Goal: Task Accomplishment & Management: Use online tool/utility

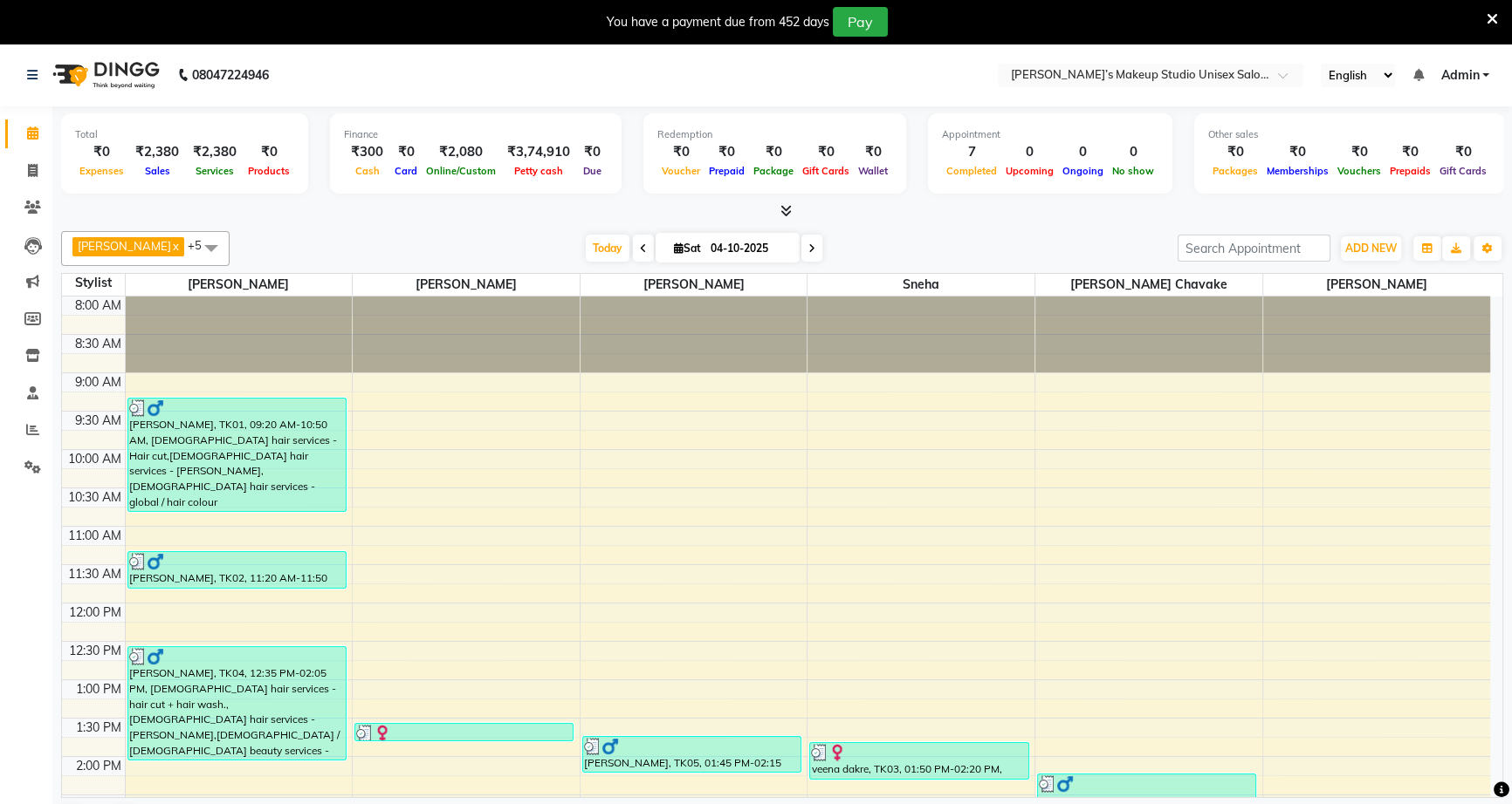
scroll to position [459, 0]
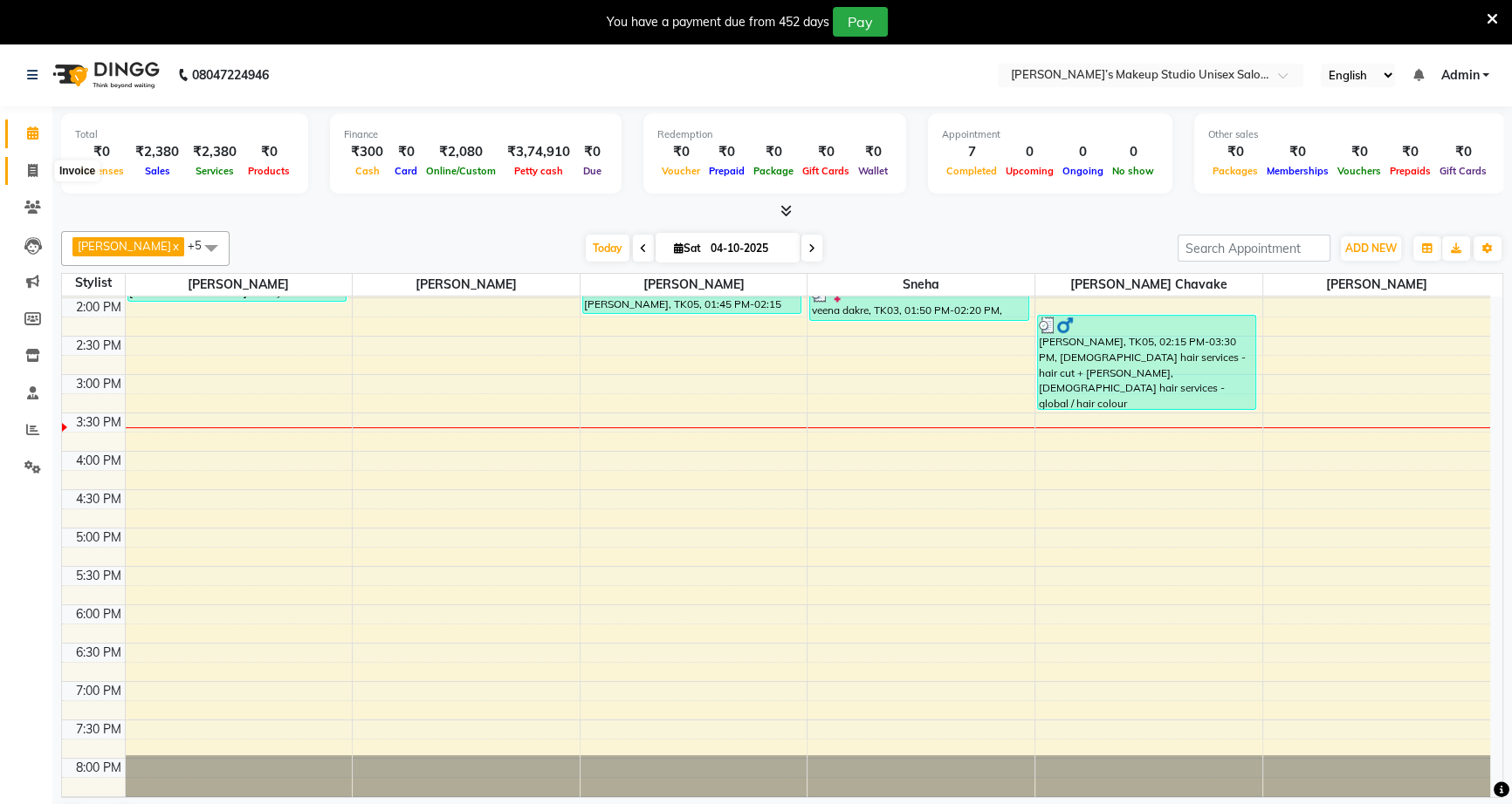
click at [34, 169] on icon at bounding box center [33, 170] width 10 height 13
select select "service"
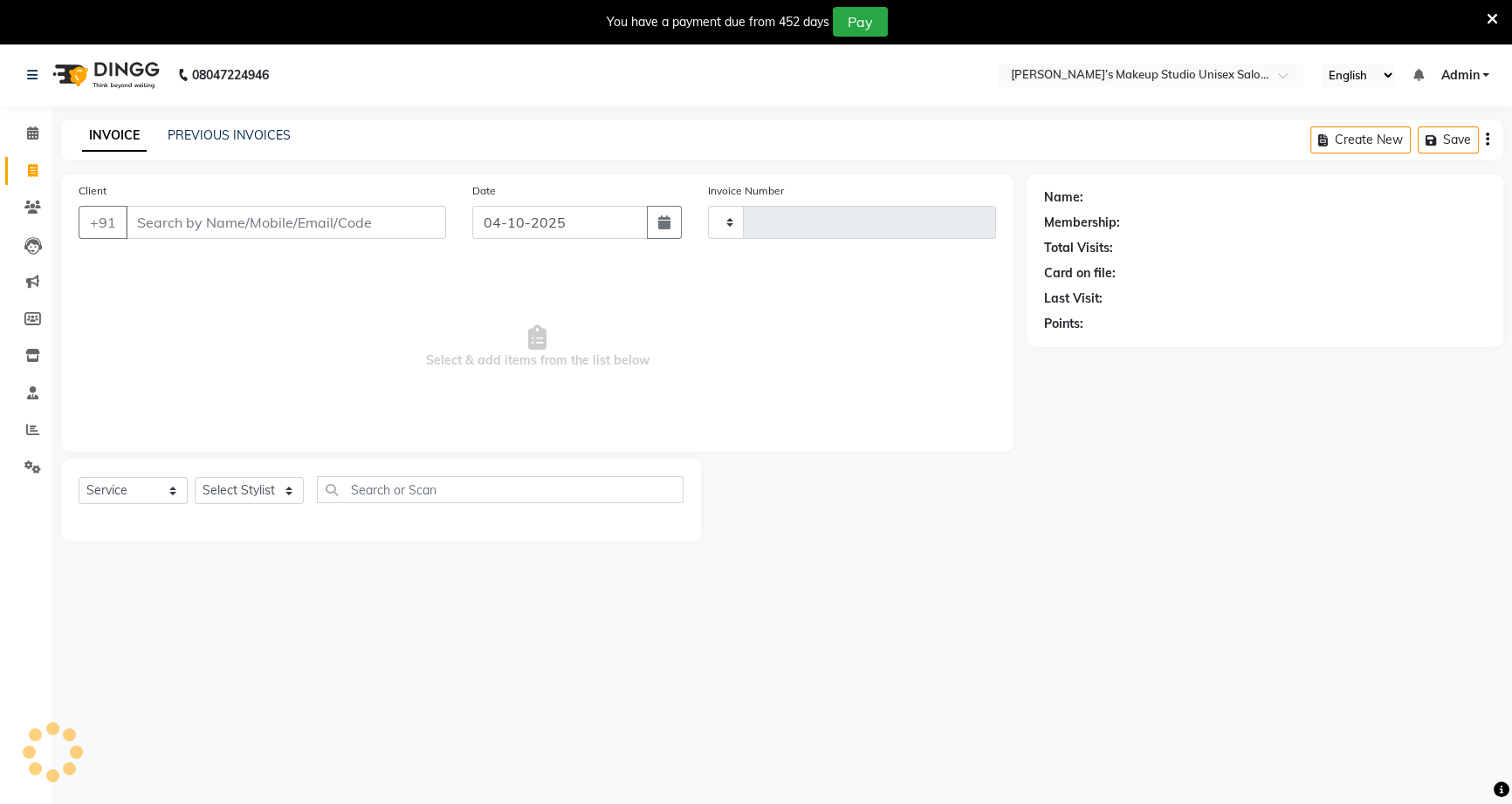
type input "1266"
select select "6543"
click at [181, 221] on input "Client" at bounding box center [286, 222] width 320 height 33
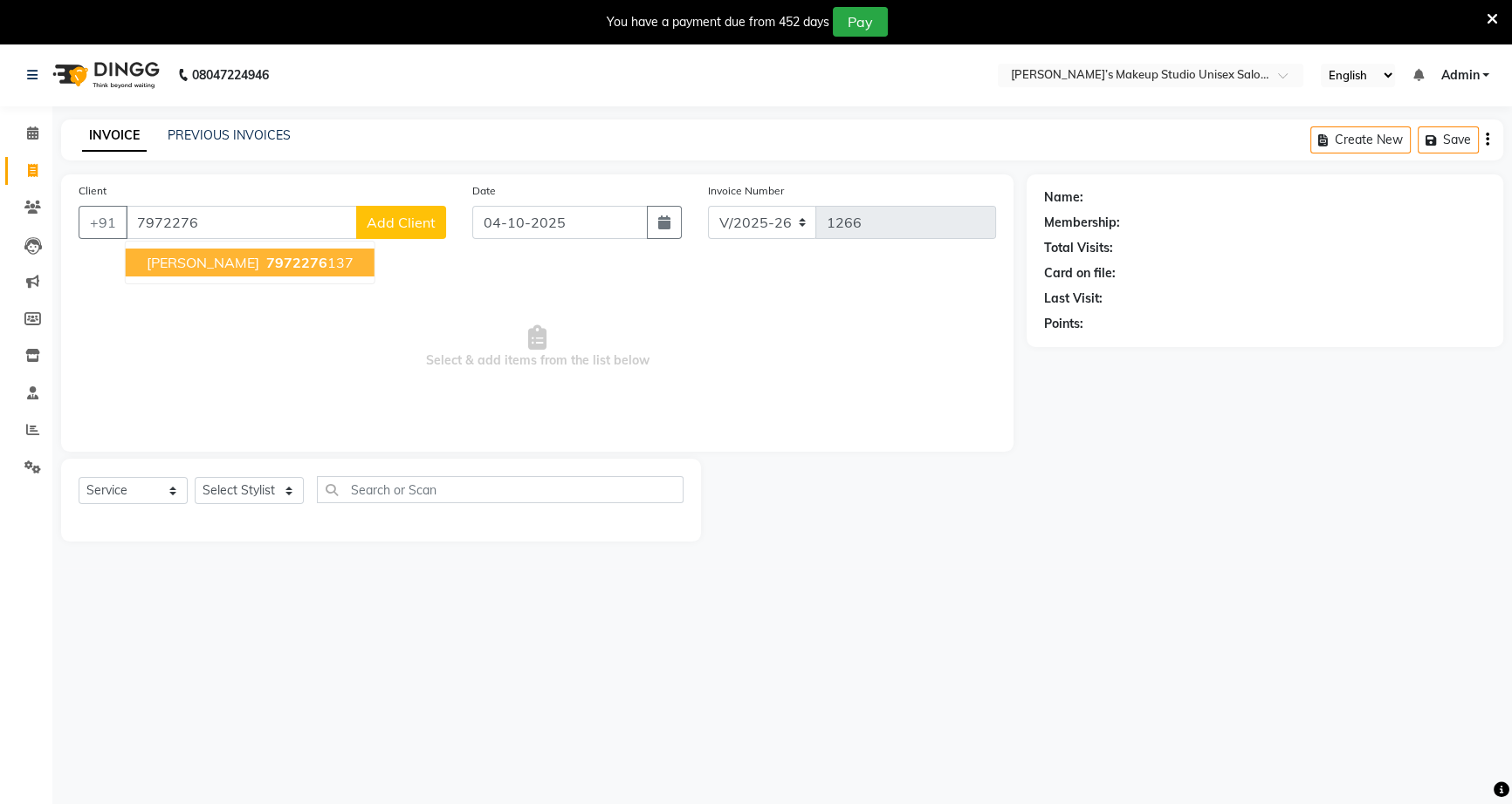
click at [288, 262] on span "7972276" at bounding box center [297, 263] width 62 height 18
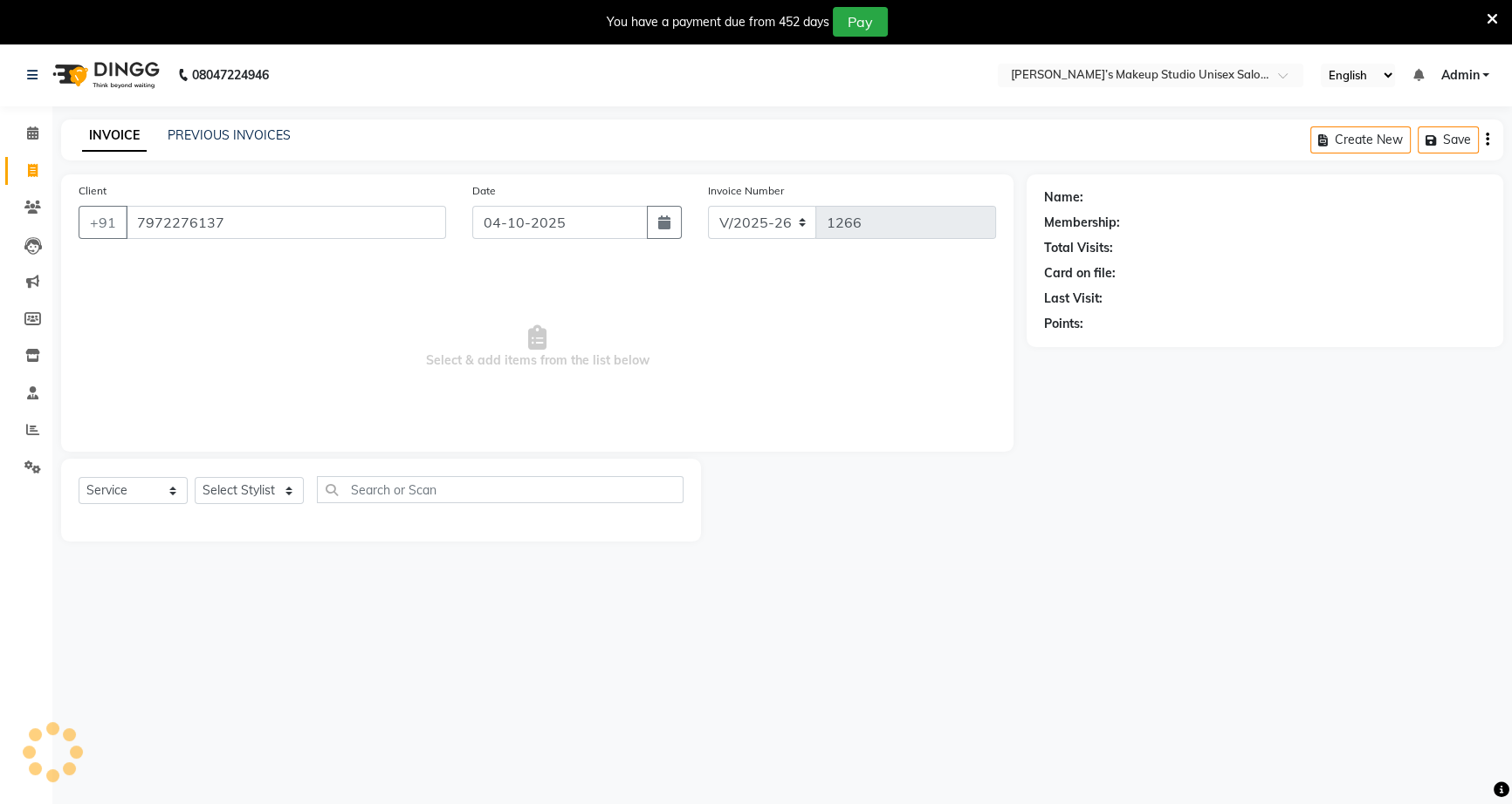
type input "7972276137"
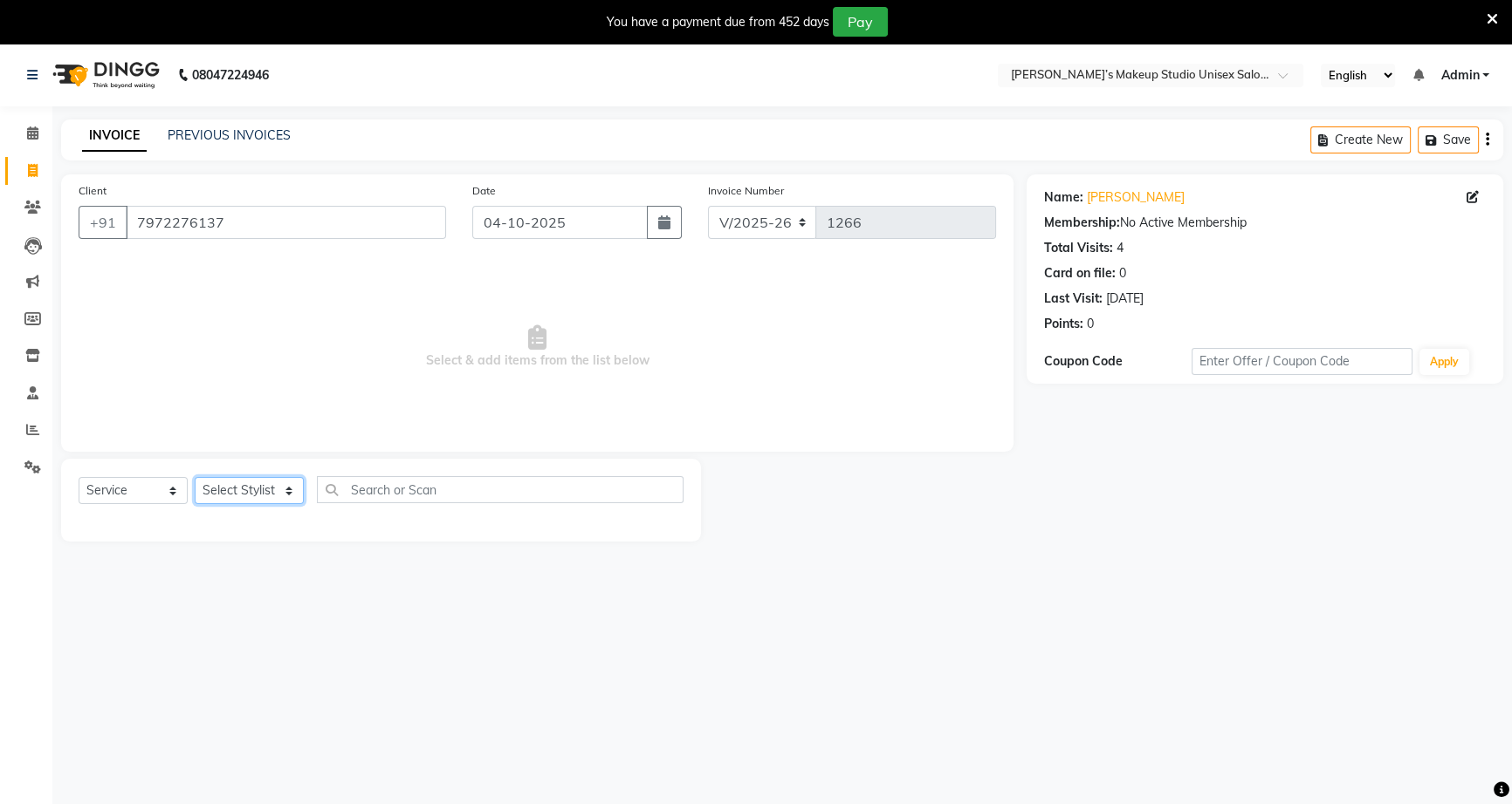
click at [284, 483] on select "Select Stylist ajay [PERSON_NAME] [PERSON_NAME] chavake [PERSON_NAME] rekha [PE…" at bounding box center [249, 490] width 109 height 27
select select "79590"
click at [194, 477] on select "Select Stylist ajay [PERSON_NAME] [PERSON_NAME] chavake [PERSON_NAME] rekha [PE…" at bounding box center [249, 490] width 109 height 27
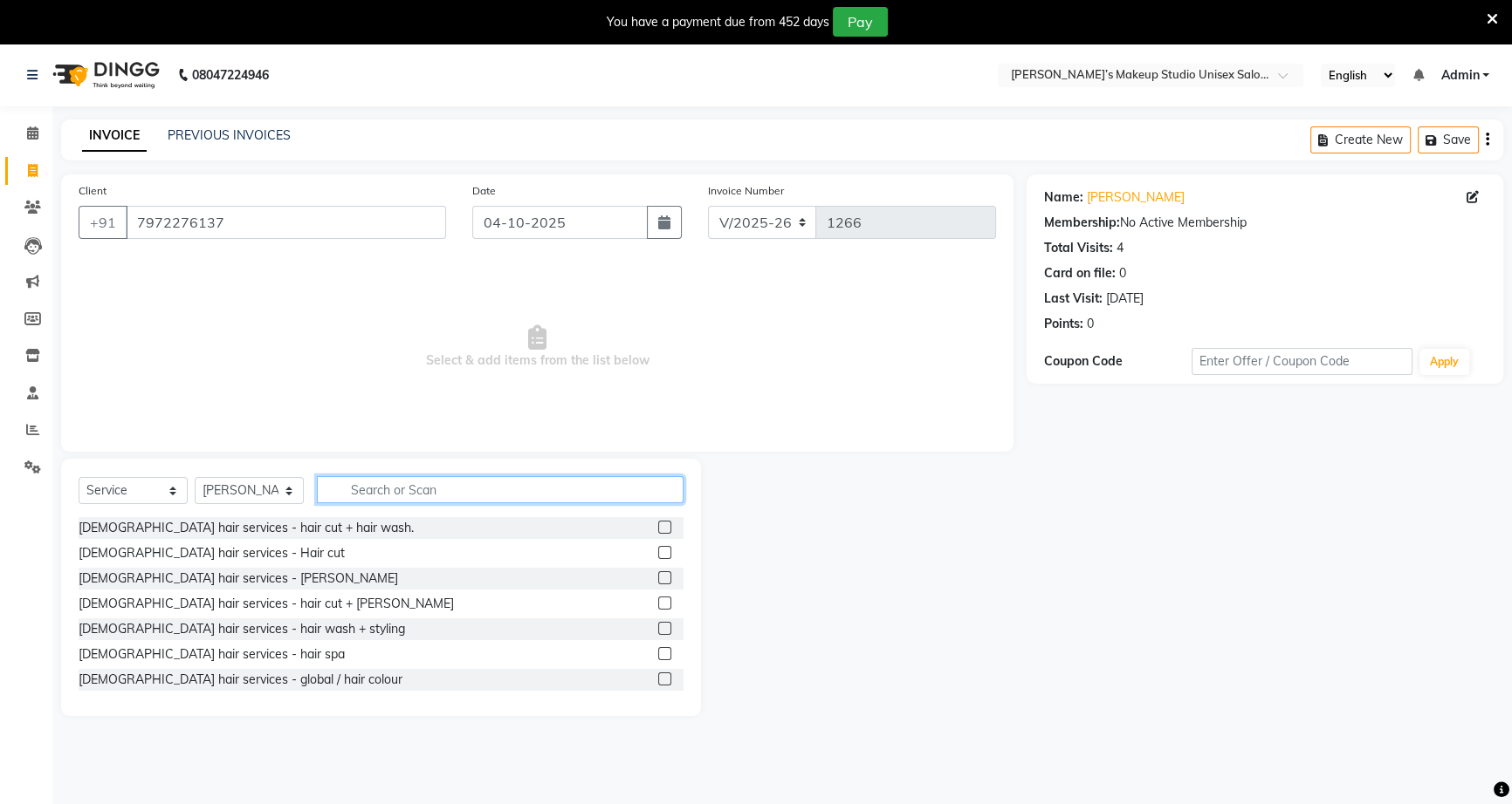
click at [367, 486] on input "text" at bounding box center [499, 489] width 366 height 27
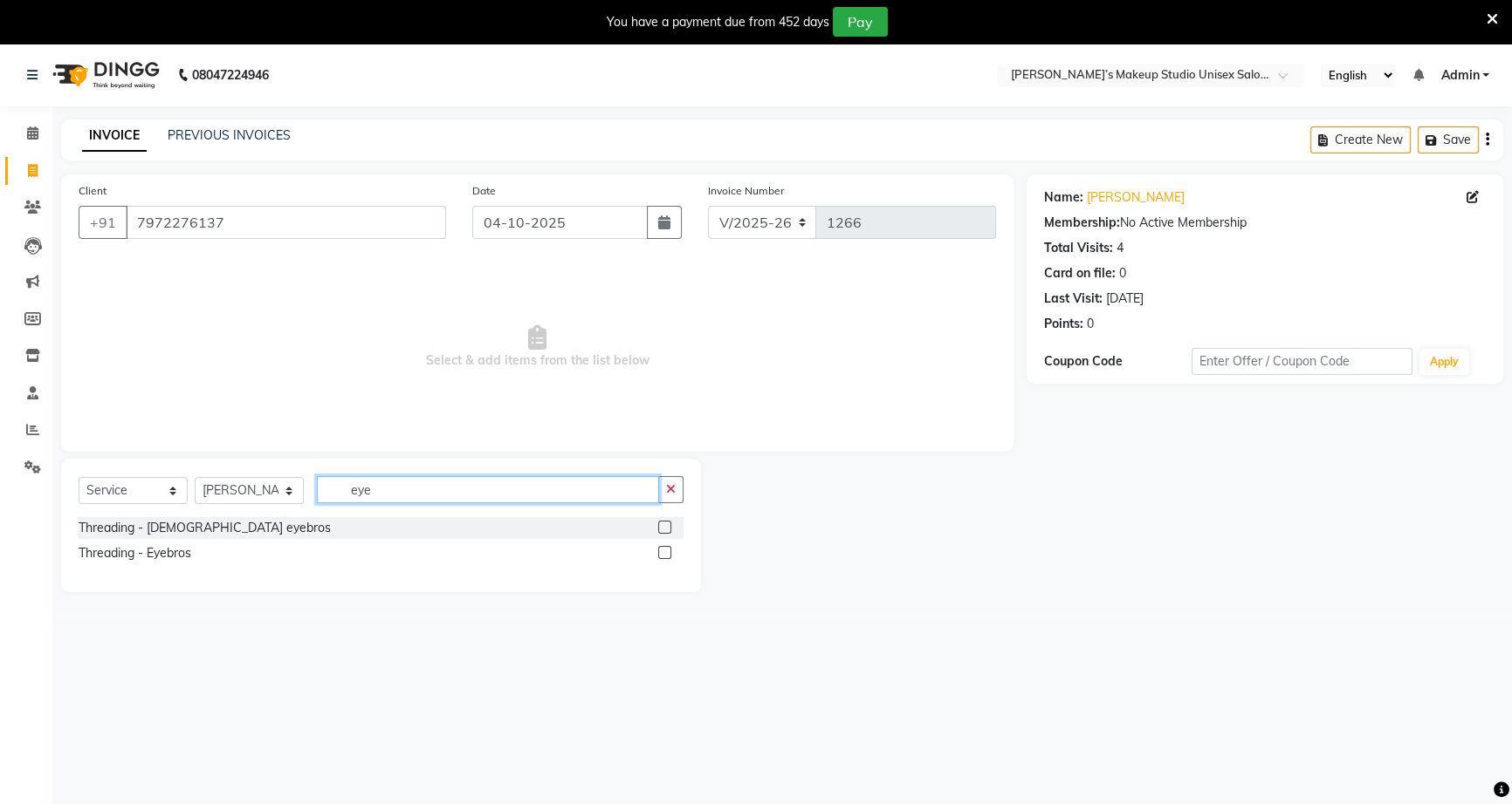
type input "eye"
click at [200, 550] on div "Threading - Eyebros" at bounding box center [381, 554] width 605 height 22
click at [665, 554] on label at bounding box center [665, 553] width 13 height 13
click at [665, 554] on input "checkbox" at bounding box center [664, 554] width 11 height 11
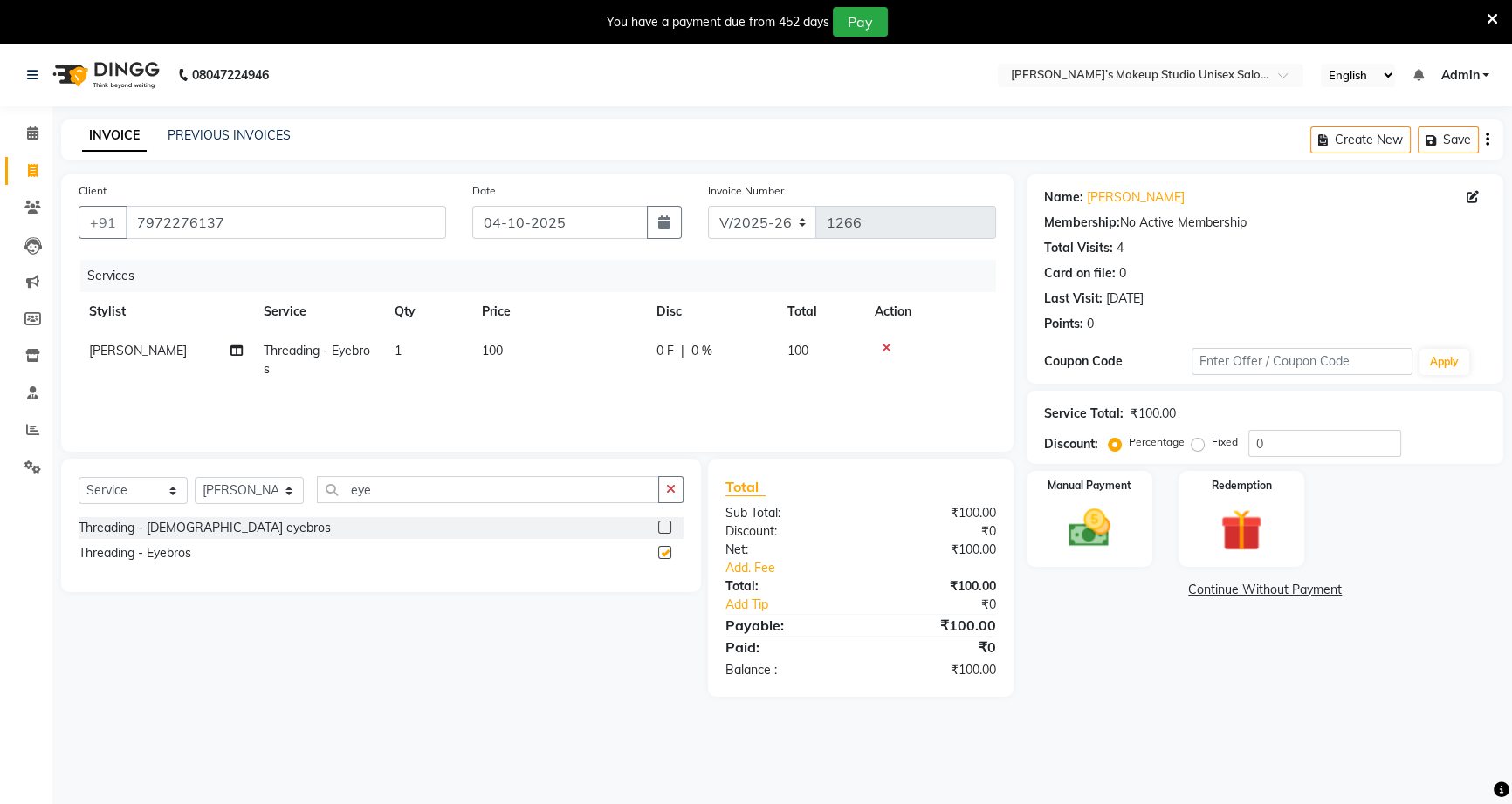
checkbox input "false"
click at [622, 493] on input "eye" at bounding box center [487, 489] width 341 height 27
type input "e"
type input "upper"
click at [664, 520] on div at bounding box center [671, 528] width 25 height 22
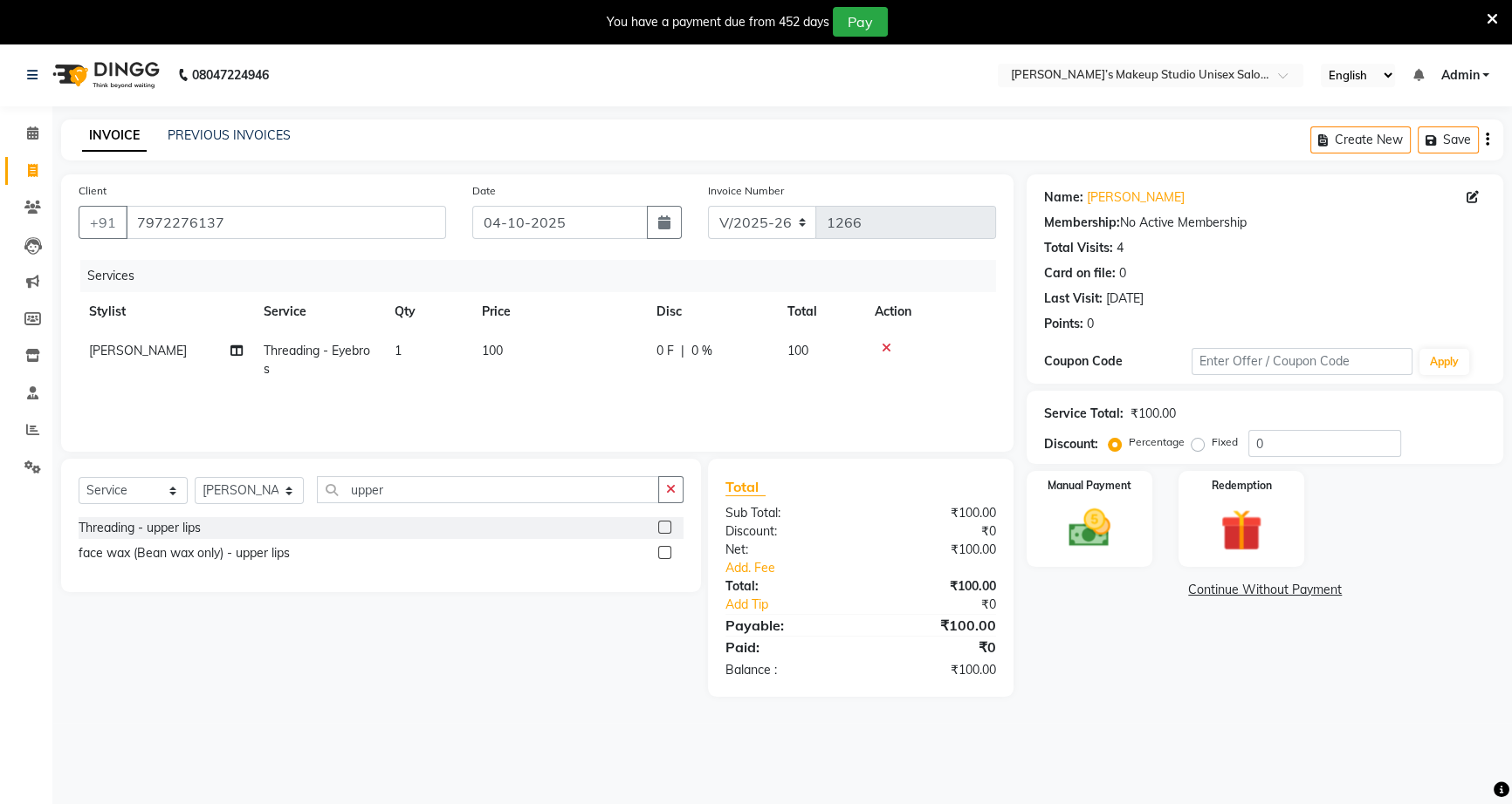
click at [668, 527] on label at bounding box center [665, 527] width 13 height 13
click at [668, 527] on input "checkbox" at bounding box center [664, 528] width 11 height 11
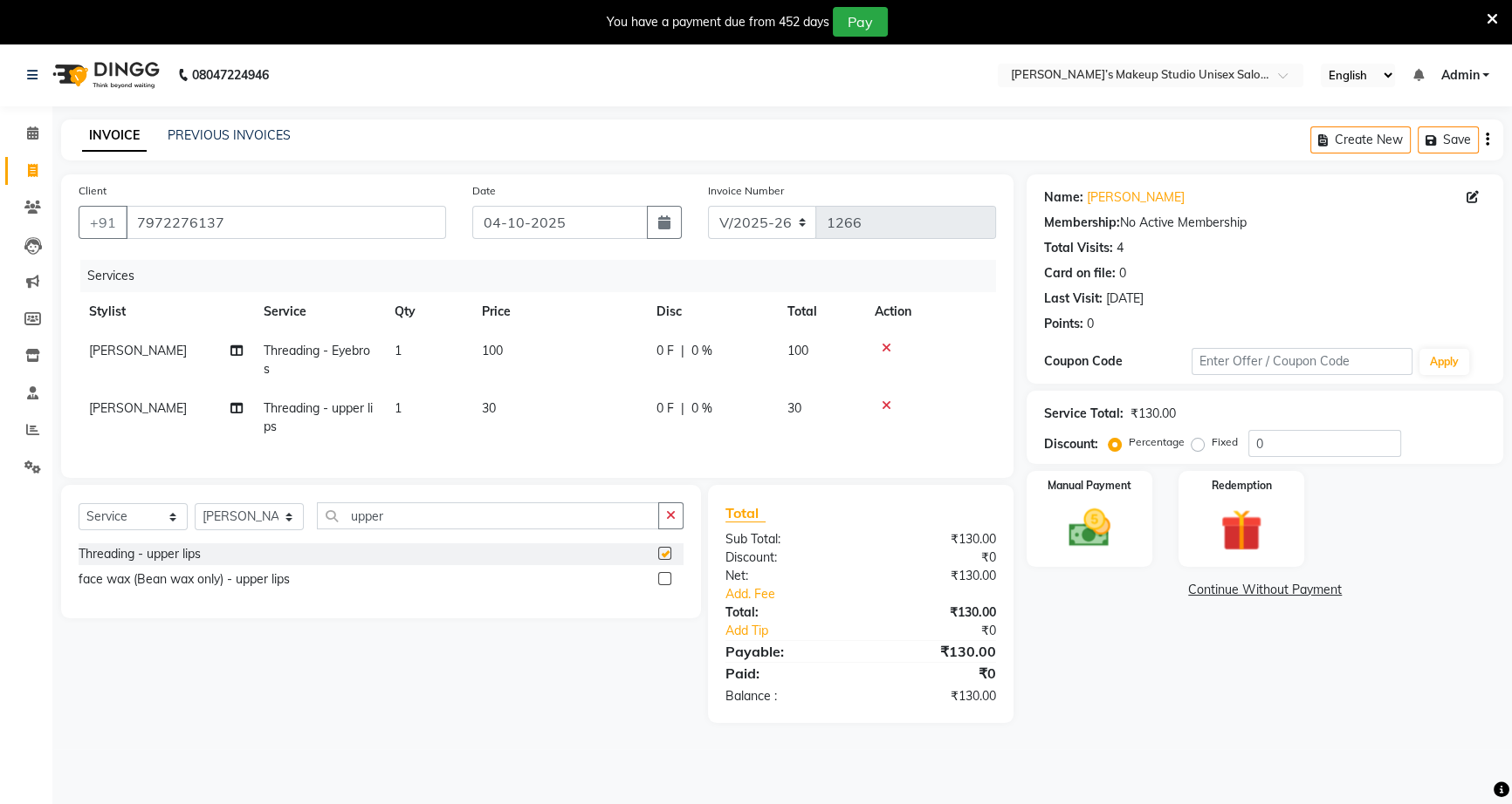
checkbox input "false"
click at [662, 530] on button "button" at bounding box center [671, 516] width 25 height 27
type input "chin"
click at [172, 560] on div "Threading - Chin" at bounding box center [125, 554] width 93 height 18
checkbox input "false"
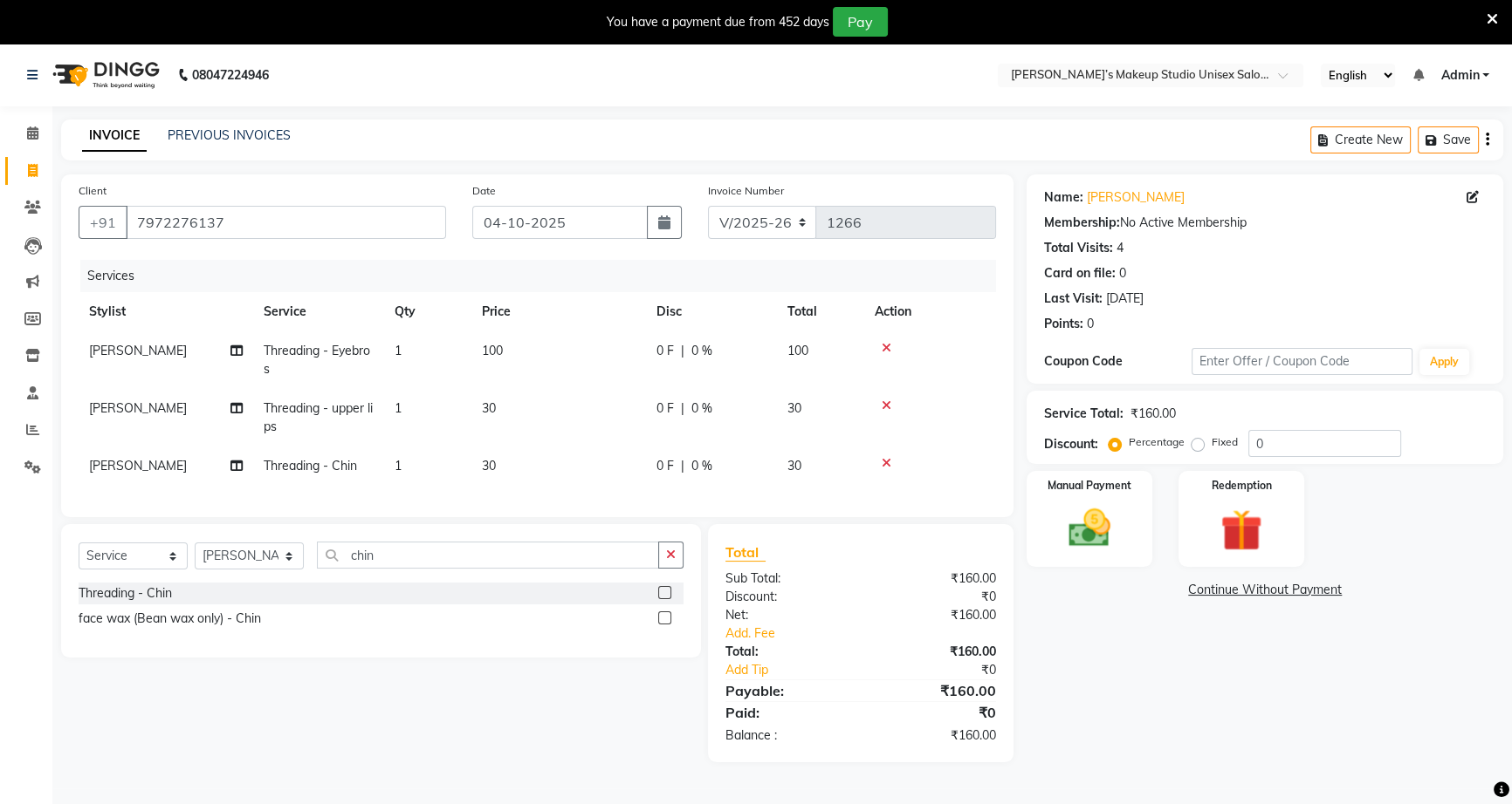
click at [707, 351] on span "0 %" at bounding box center [701, 351] width 21 height 18
select select "79590"
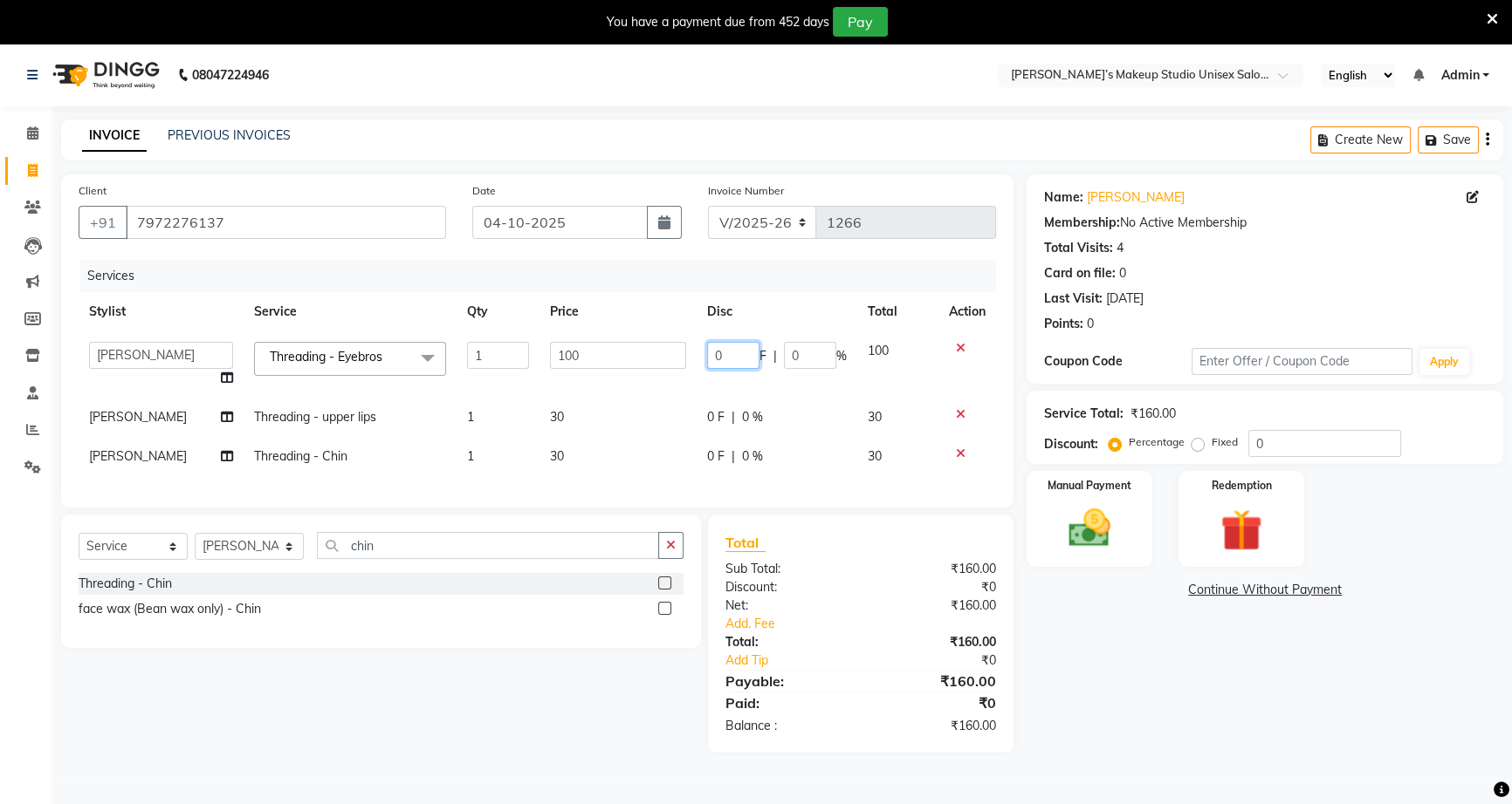
click at [743, 354] on input "0" at bounding box center [733, 355] width 53 height 27
type input "40"
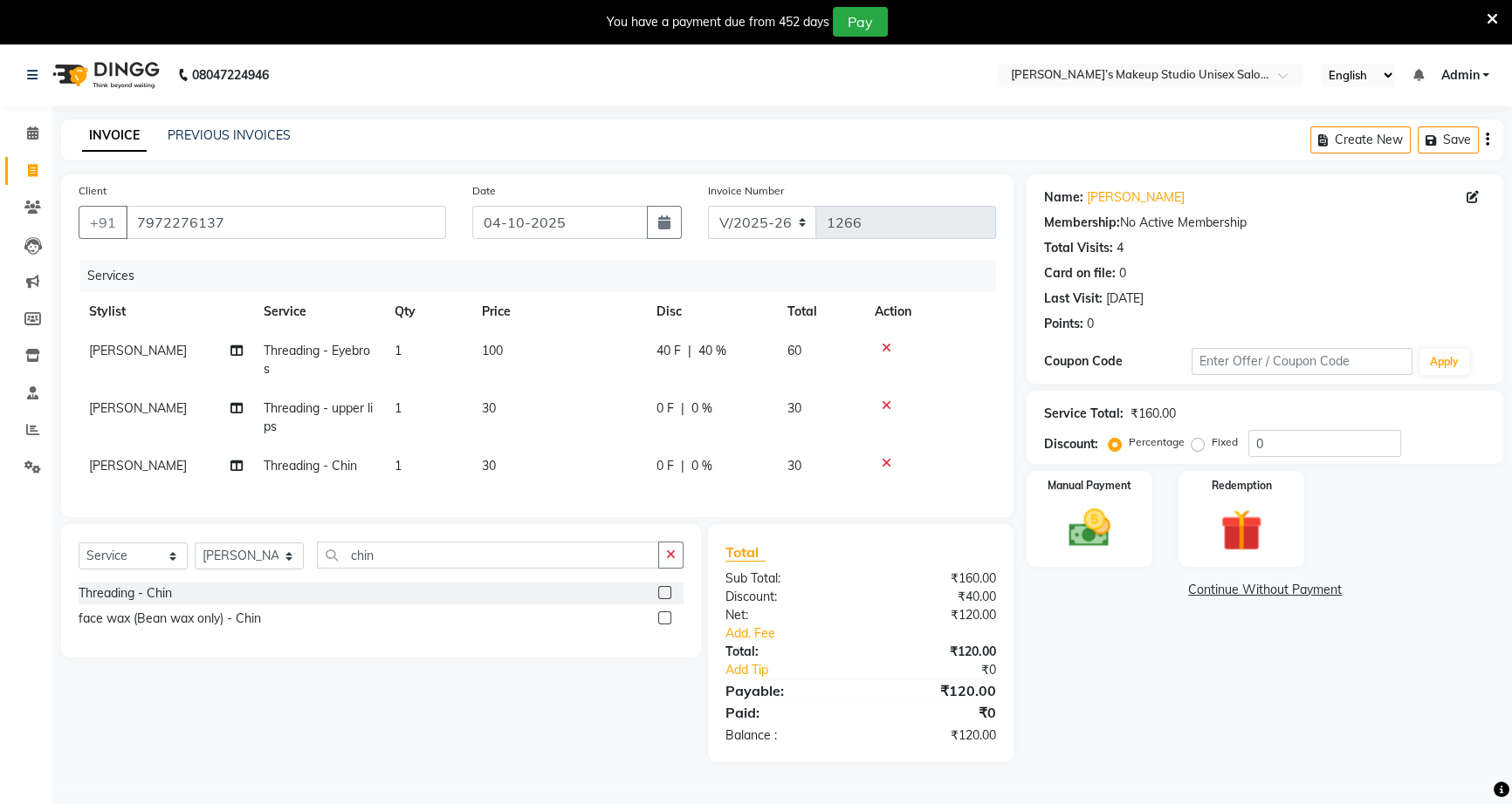
click at [577, 447] on td "30" at bounding box center [558, 466] width 175 height 40
select select "79590"
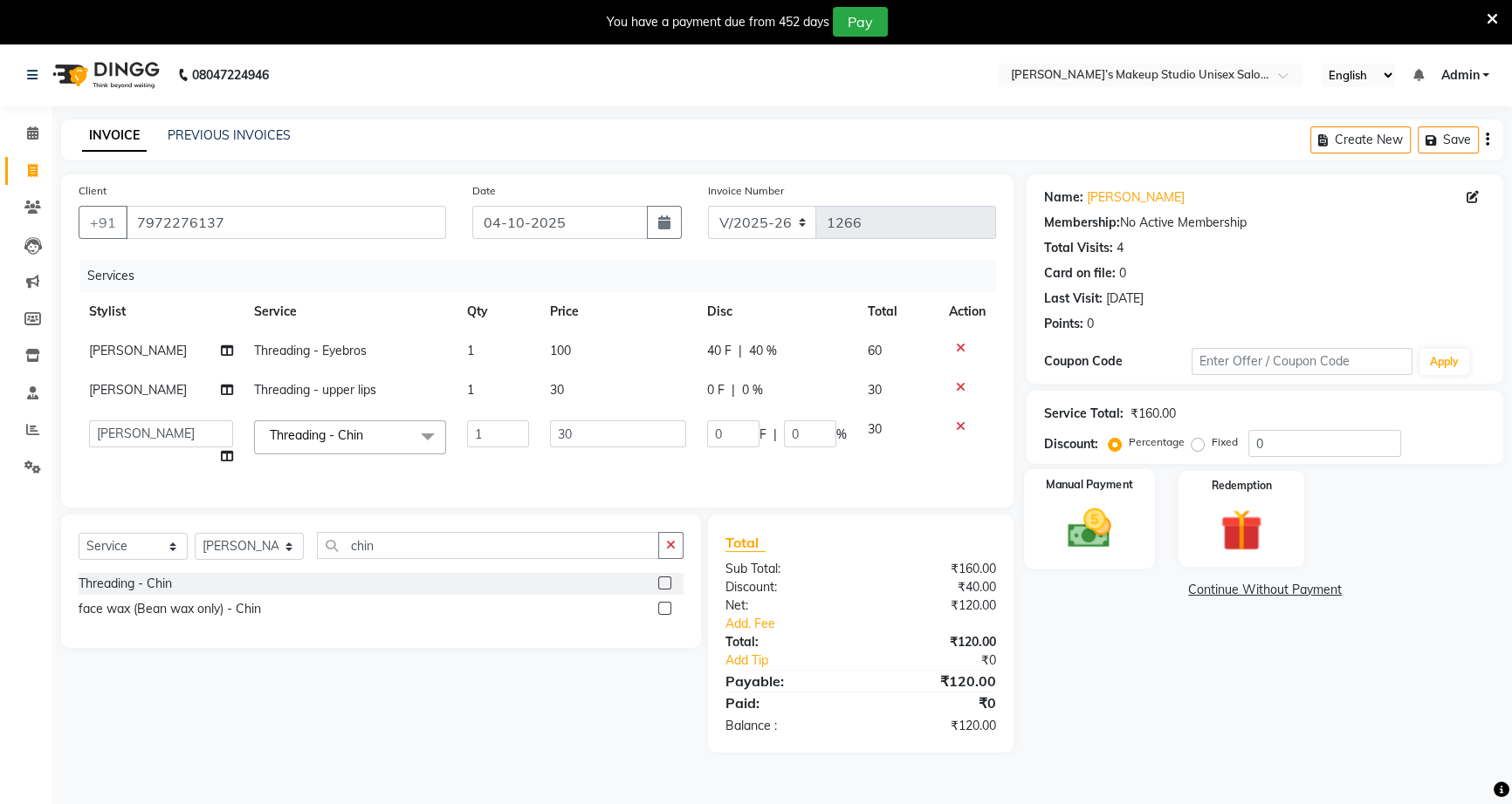
click at [1112, 521] on img at bounding box center [1089, 528] width 70 height 50
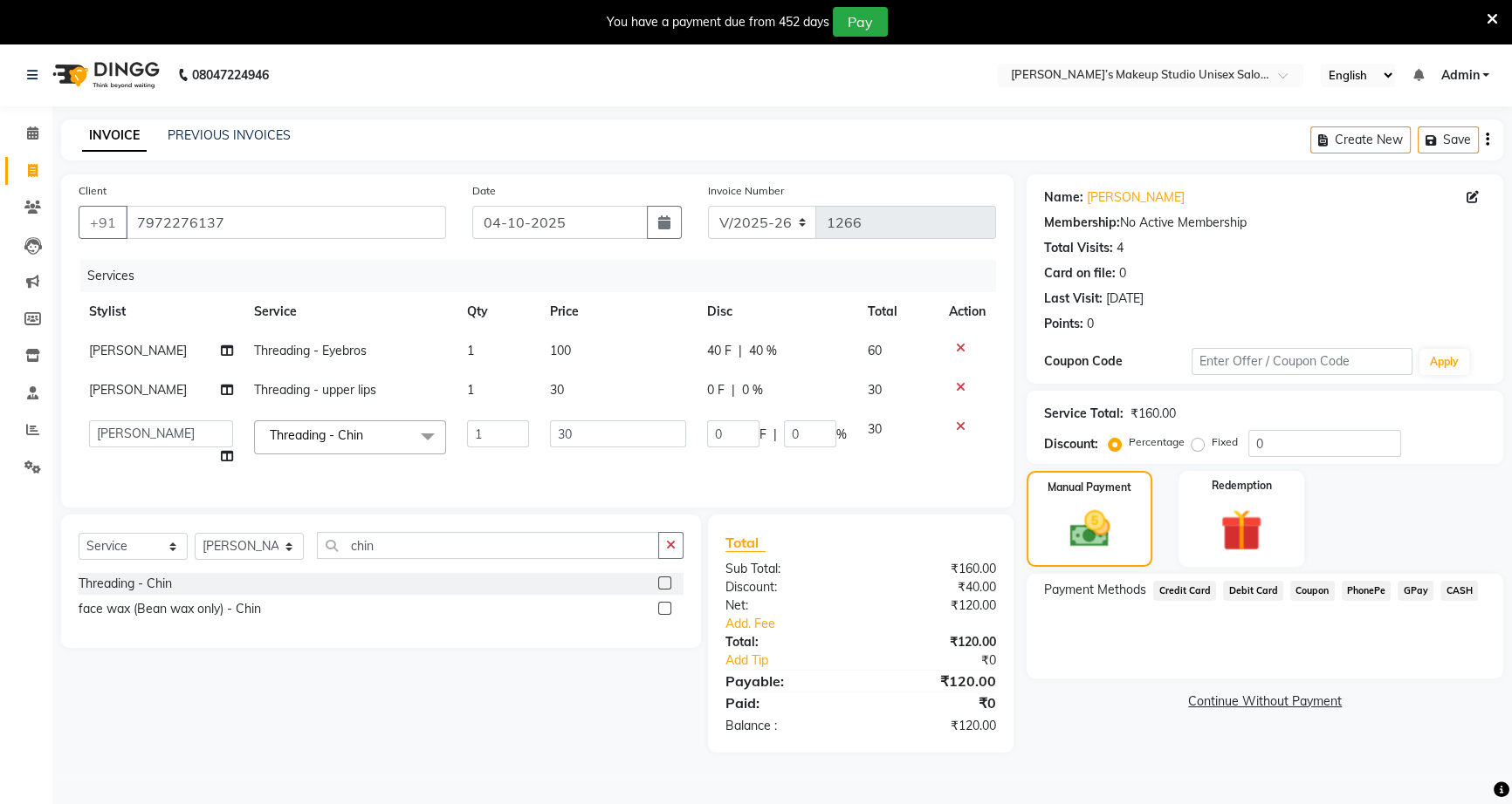
click at [1414, 587] on span "GPay" at bounding box center [1415, 590] width 36 height 20
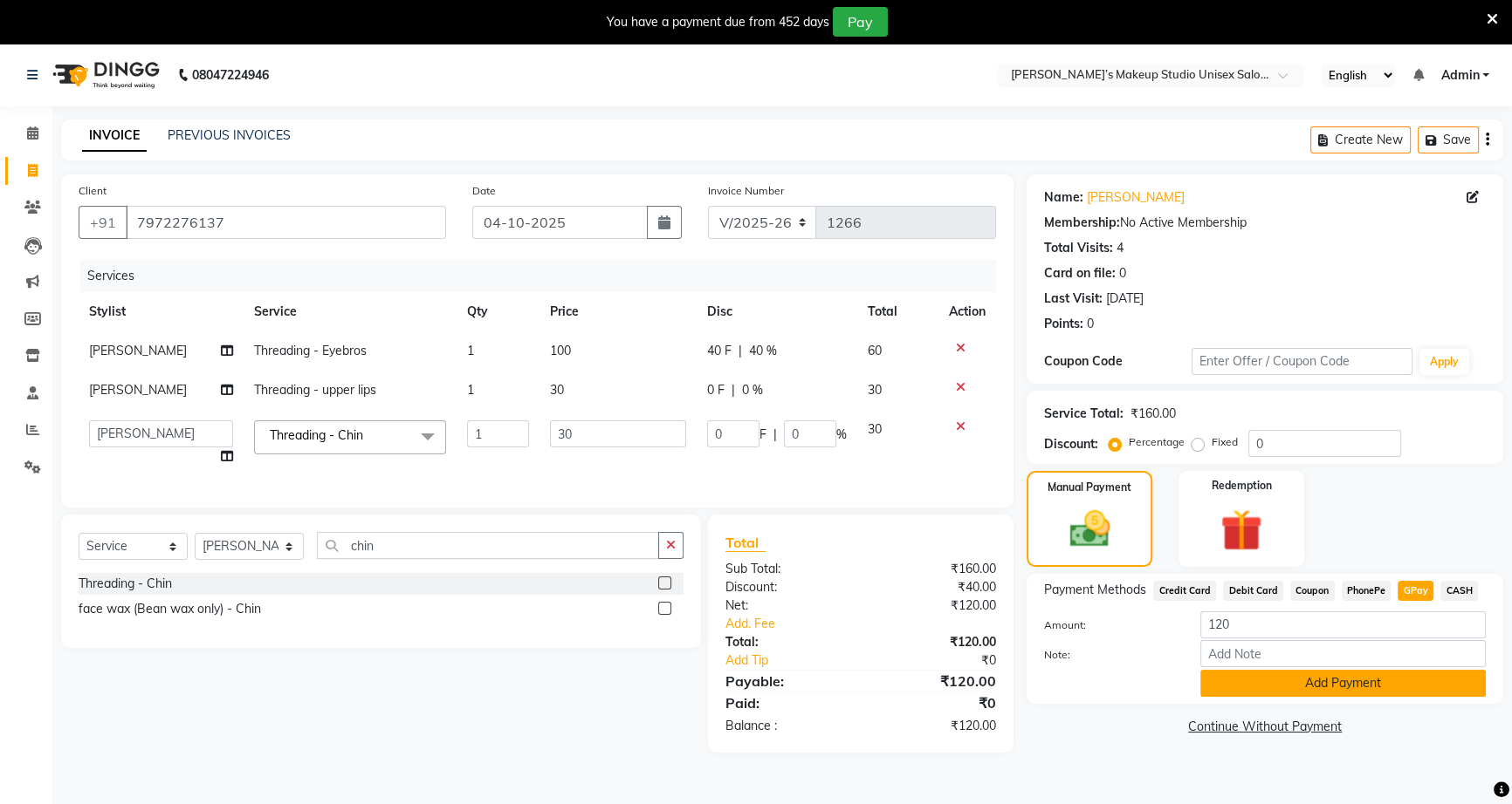
click at [1361, 681] on button "Add Payment" at bounding box center [1342, 684] width 286 height 27
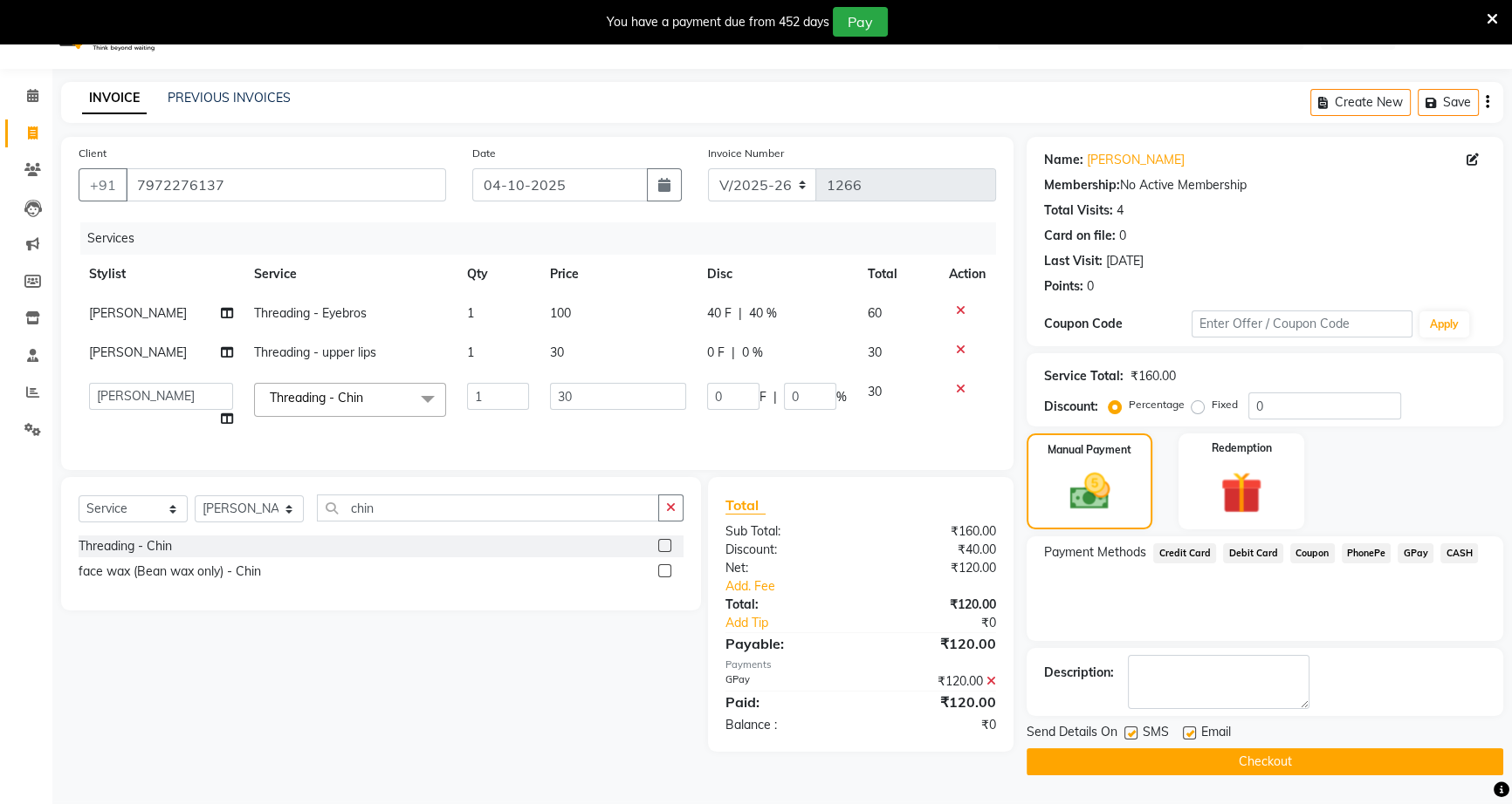
scroll to position [44, 0]
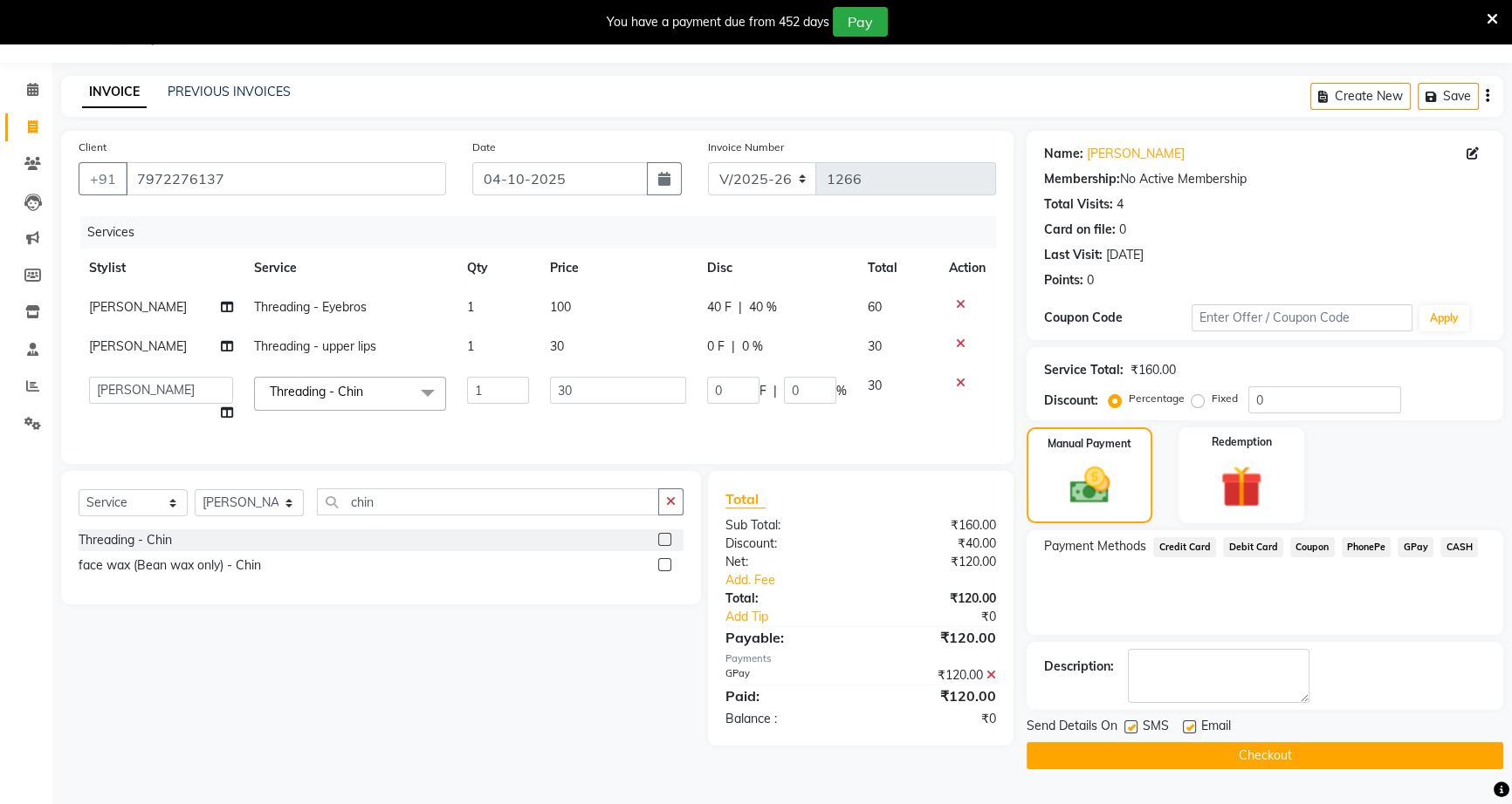
click at [1320, 747] on button "Checkout" at bounding box center [1265, 756] width 476 height 27
